Goal: Find specific page/section: Find specific page/section

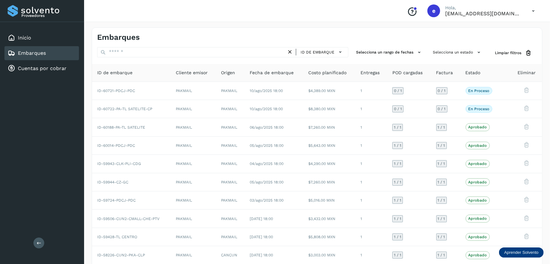
click at [473, 70] on span "Estado" at bounding box center [473, 72] width 15 height 7
click at [476, 73] on span "Estado" at bounding box center [473, 72] width 15 height 7
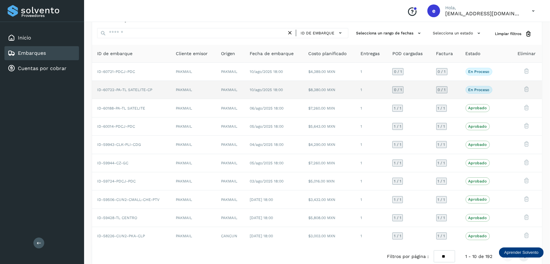
scroll to position [30, 0]
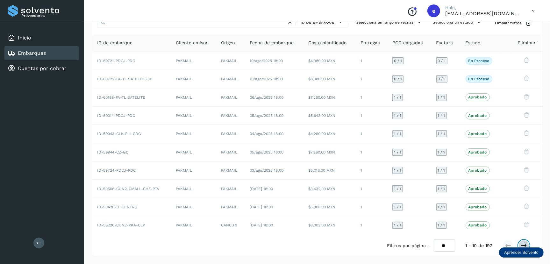
click at [527, 244] on icon at bounding box center [524, 245] width 6 height 6
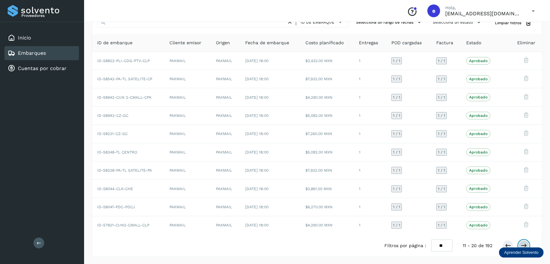
click at [519, 245] on button at bounding box center [523, 245] width 11 height 11
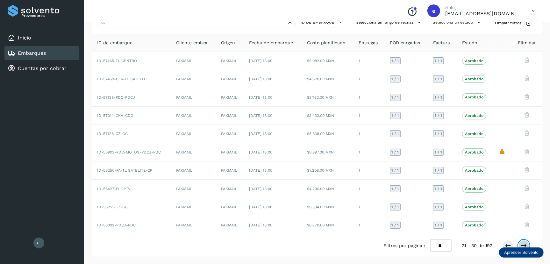
click at [525, 244] on icon at bounding box center [524, 245] width 6 height 6
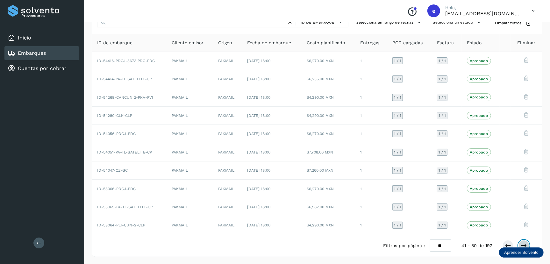
click at [524, 244] on icon at bounding box center [524, 245] width 6 height 6
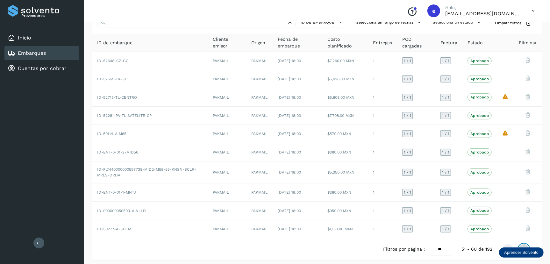
click at [524, 244] on button at bounding box center [523, 249] width 11 height 11
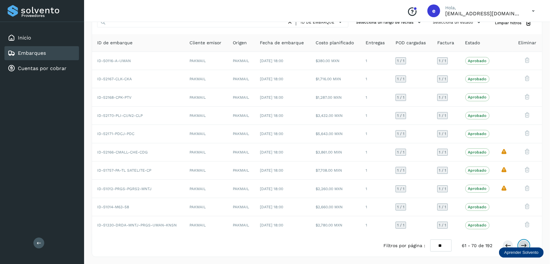
click at [524, 244] on icon at bounding box center [524, 245] width 6 height 6
click at [520, 243] on button at bounding box center [523, 245] width 11 height 11
click at [524, 246] on icon at bounding box center [524, 245] width 6 height 6
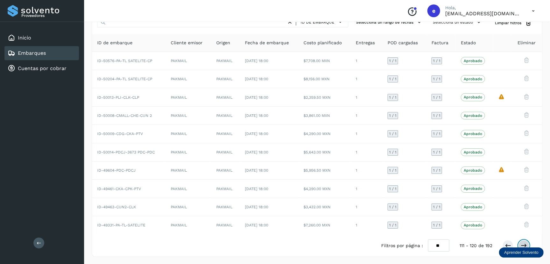
click at [524, 246] on icon at bounding box center [524, 245] width 6 height 6
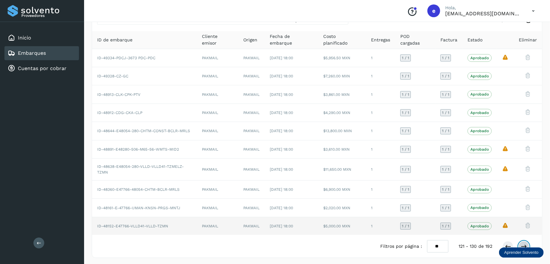
scroll to position [34, 0]
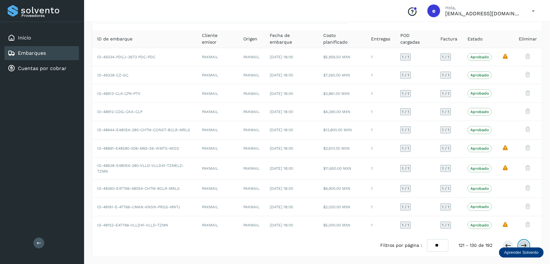
click at [522, 243] on icon at bounding box center [524, 245] width 6 height 6
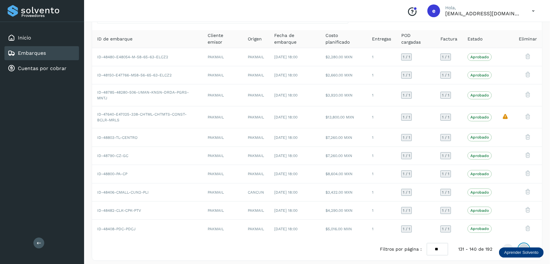
click at [522, 246] on icon at bounding box center [524, 249] width 6 height 6
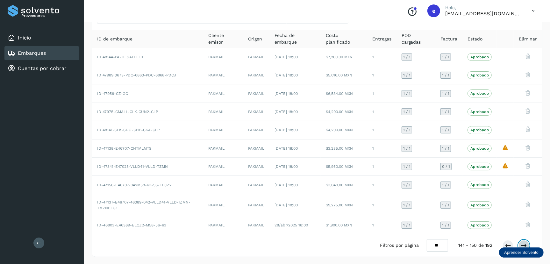
click at [529, 245] on button at bounding box center [523, 245] width 11 height 11
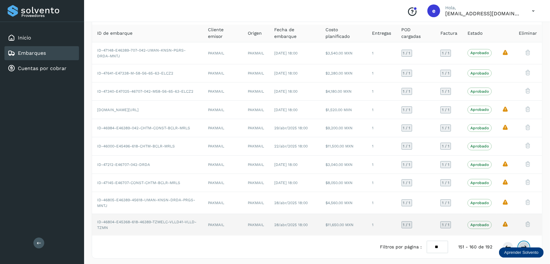
scroll to position [41, 0]
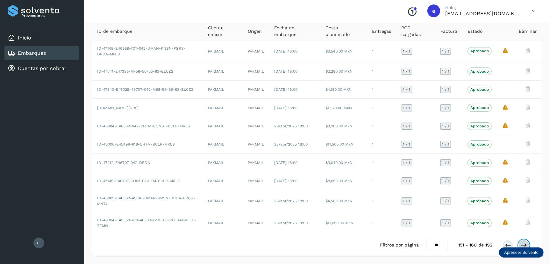
click at [524, 246] on icon at bounding box center [524, 245] width 6 height 6
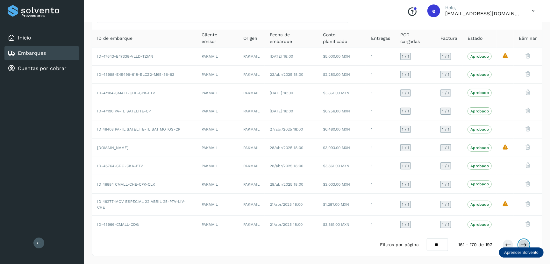
scroll to position [34, 0]
click at [442, 246] on select "** ** **" at bounding box center [437, 245] width 21 height 12
select select "**"
click at [433, 239] on select "** ** **" at bounding box center [437, 245] width 21 height 12
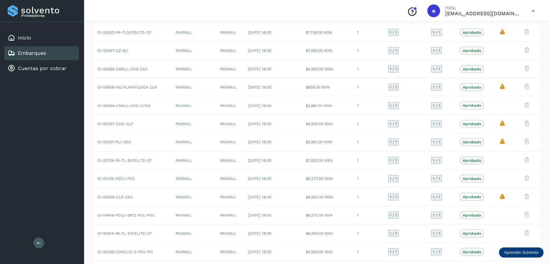
scroll to position [760, 0]
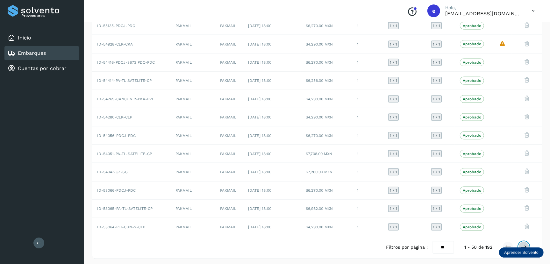
click at [525, 244] on icon at bounding box center [524, 247] width 6 height 6
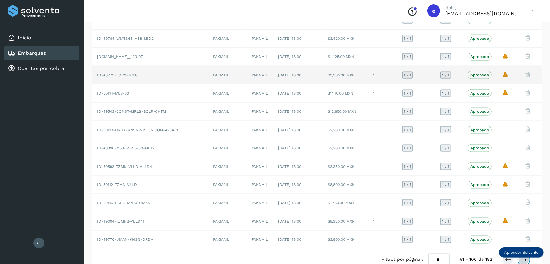
scroll to position [763, 0]
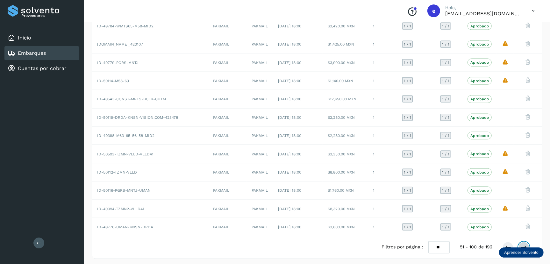
click at [522, 244] on icon at bounding box center [524, 247] width 6 height 6
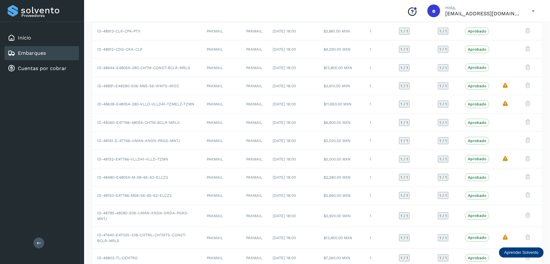
scroll to position [771, 0]
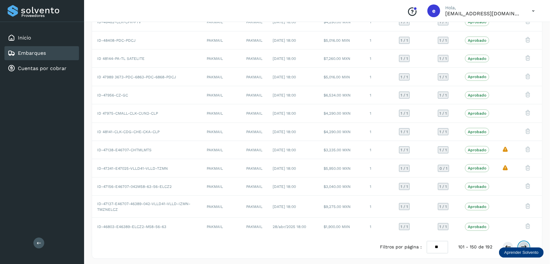
click at [524, 244] on icon at bounding box center [524, 247] width 6 height 6
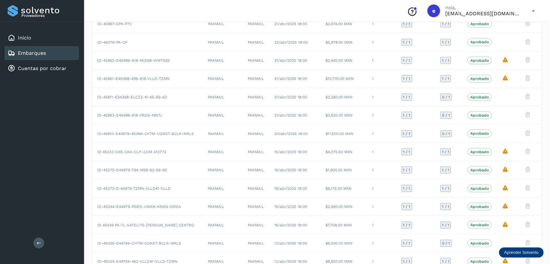
scroll to position [625, 0]
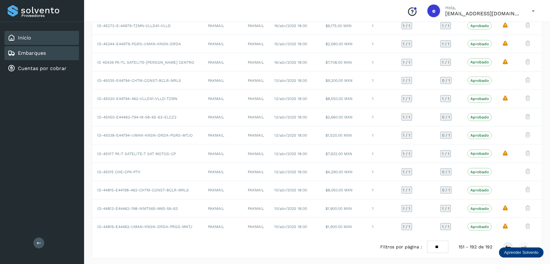
click at [23, 35] on link "Inicio" at bounding box center [24, 38] width 13 height 6
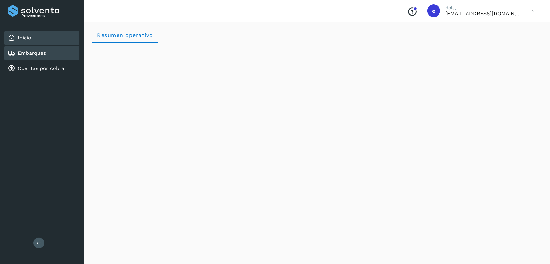
click at [40, 52] on link "Embarques" at bounding box center [32, 53] width 28 height 6
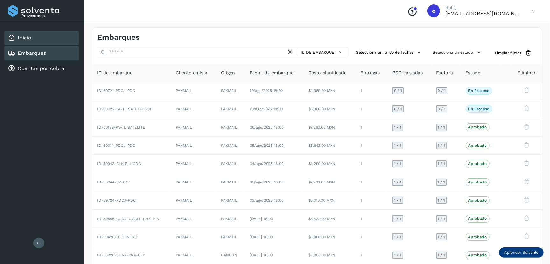
click at [51, 39] on div "Inicio" at bounding box center [41, 38] width 75 height 14
